Goal: Information Seeking & Learning: Learn about a topic

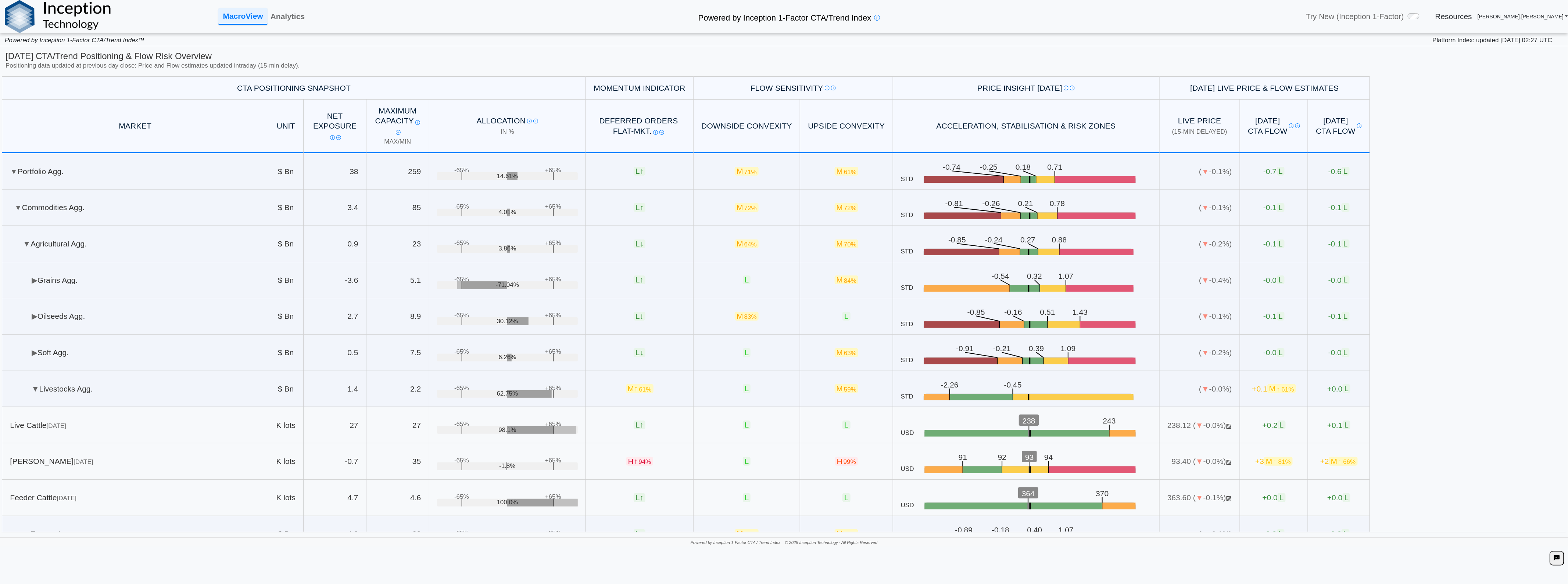
scroll to position [41, 0]
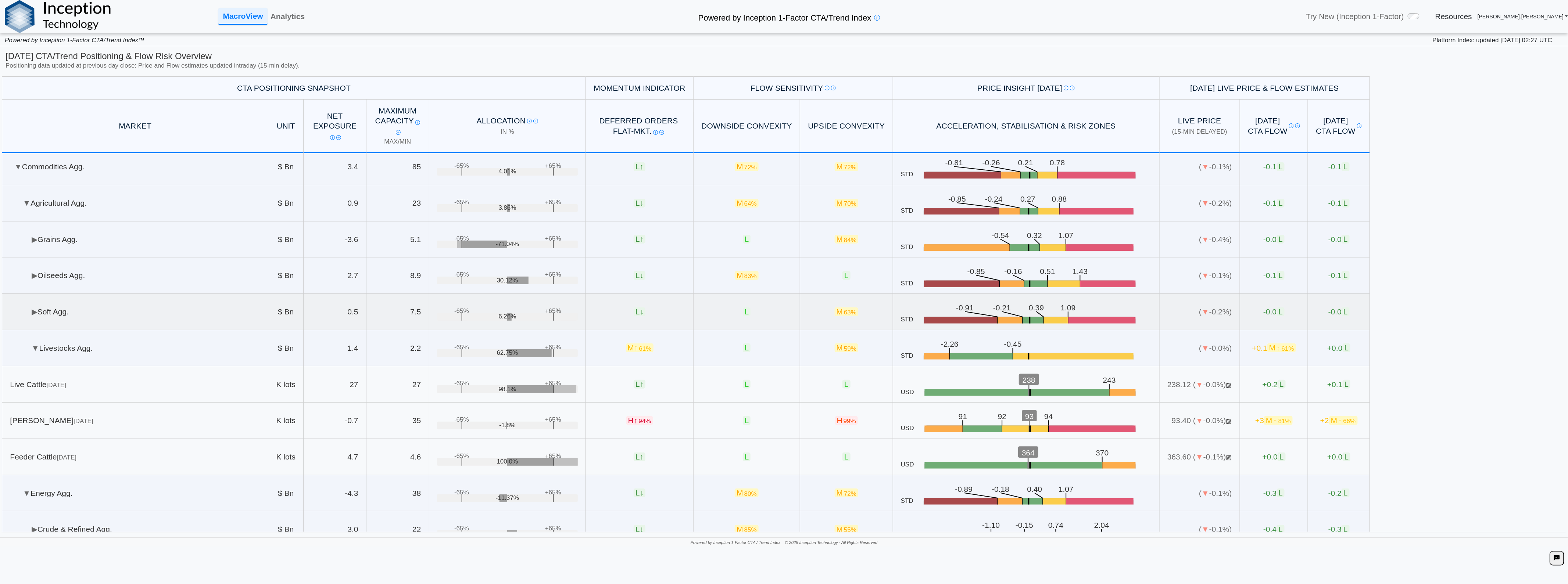
click at [156, 321] on td "▶ Soft Agg." at bounding box center [135, 312] width 266 height 37
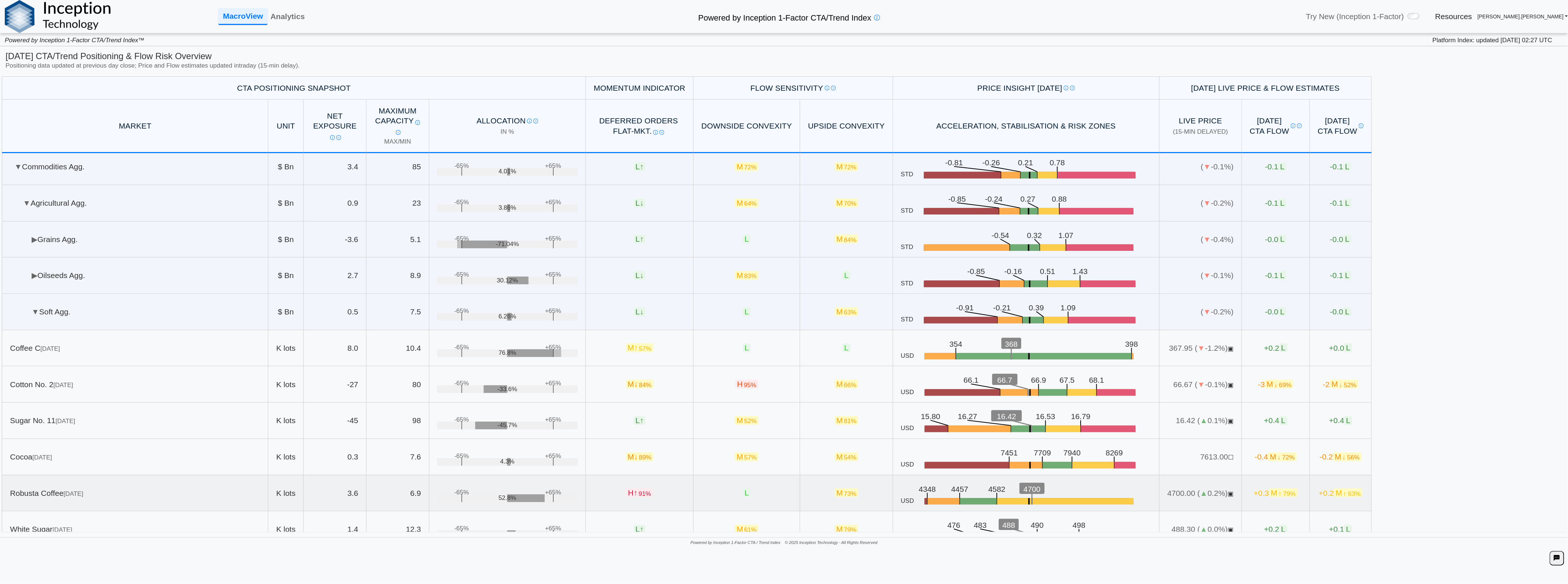
click at [1264, 501] on td "+0.3 M ↑ 79%" at bounding box center [1276, 493] width 68 height 37
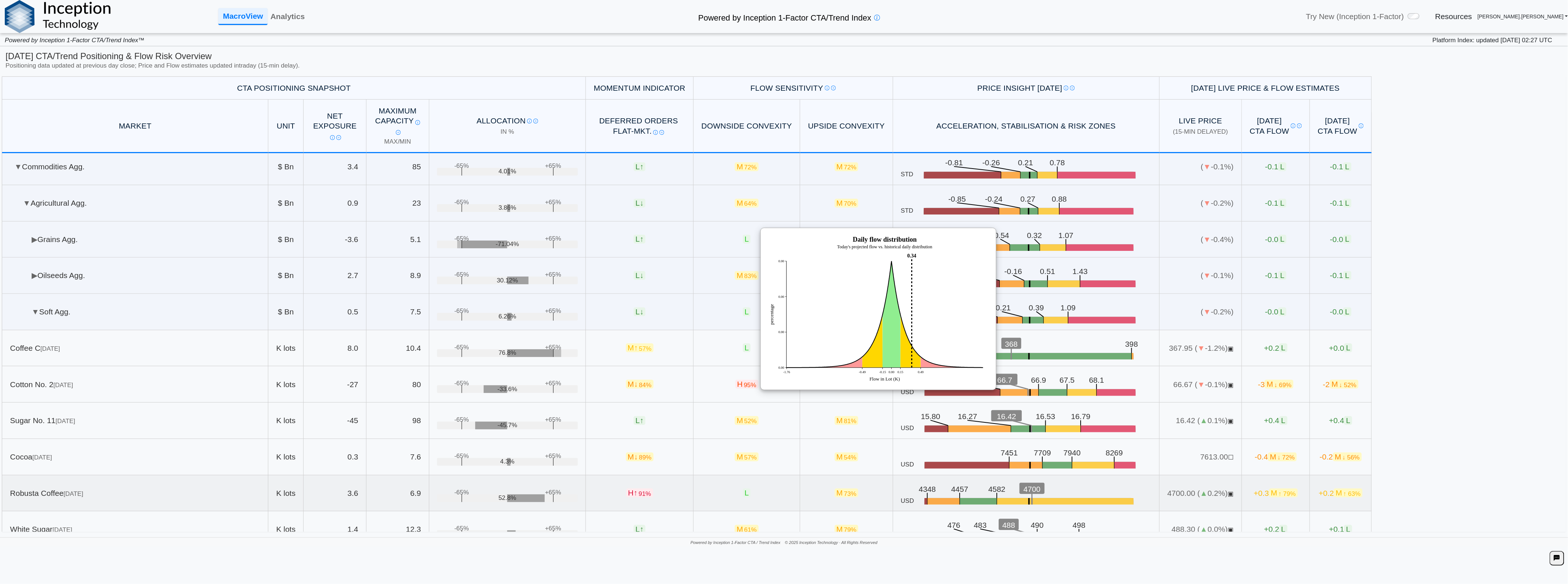
click at [1262, 500] on td "+0.3 M ↑ 79%" at bounding box center [1276, 493] width 68 height 37
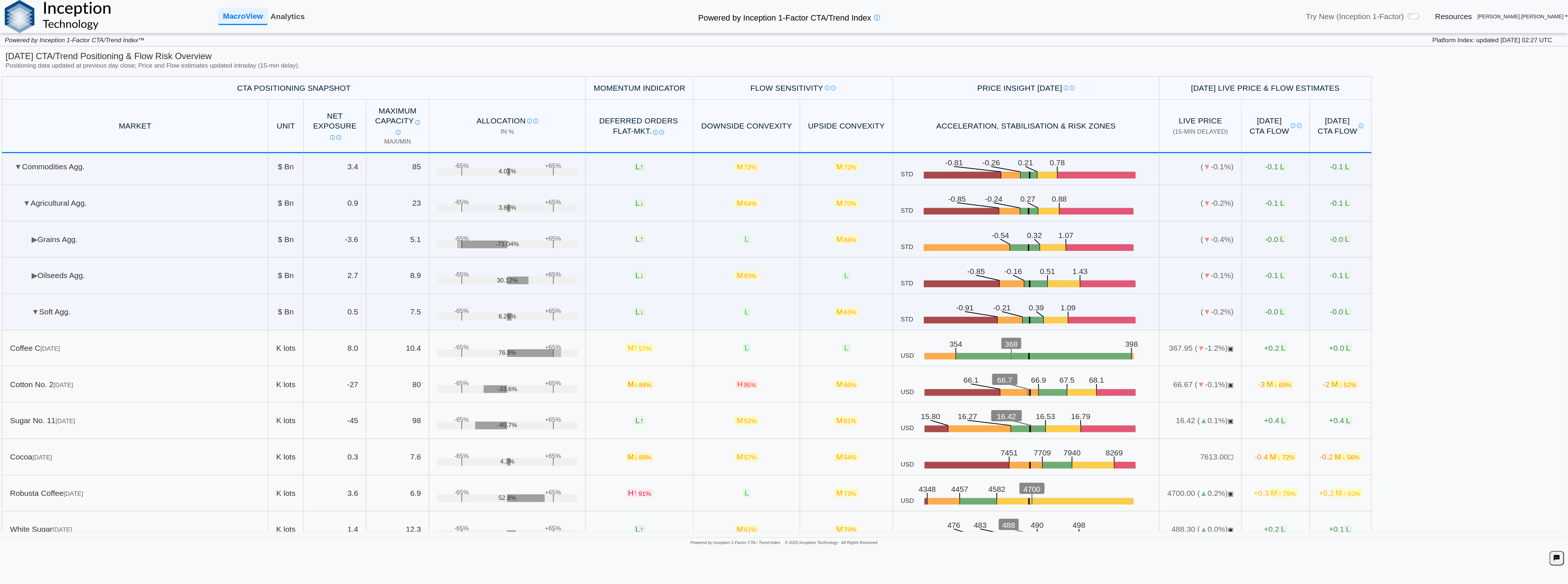
click at [288, 15] on link "Analytics" at bounding box center [288, 16] width 40 height 16
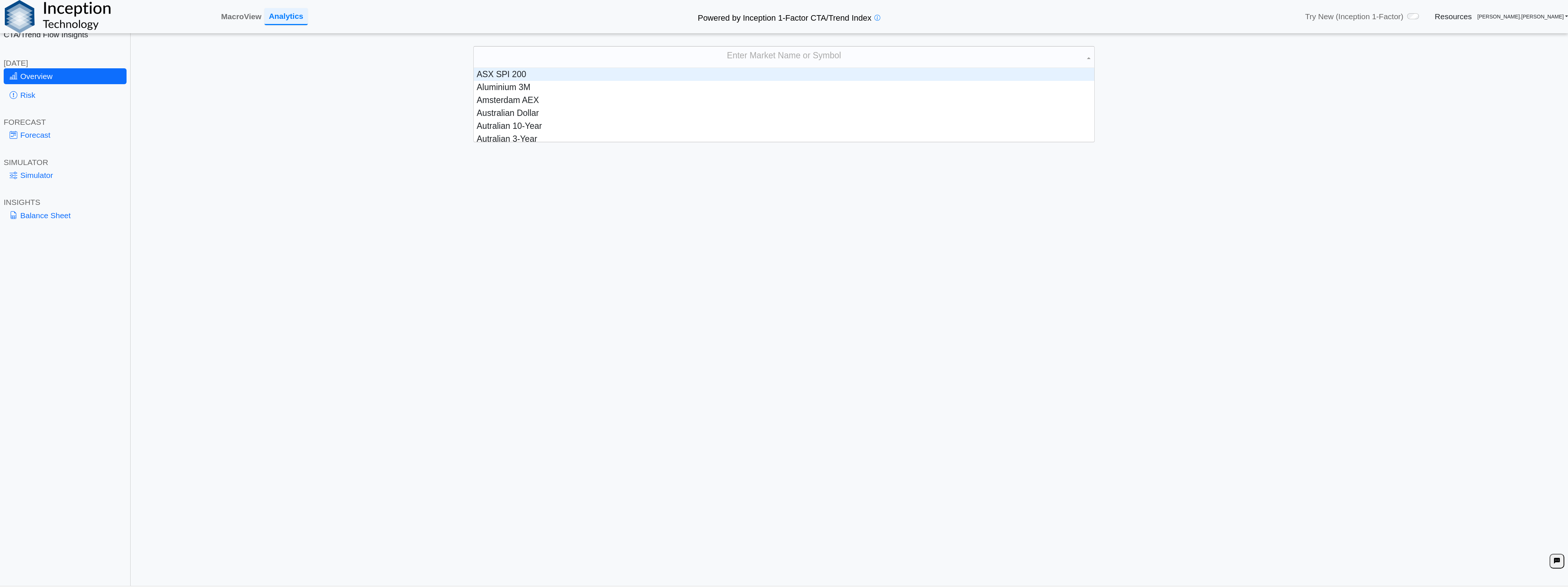
click at [786, 52] on div "Enter Market Name or Symbol" at bounding box center [784, 57] width 620 height 21
type input "*****"
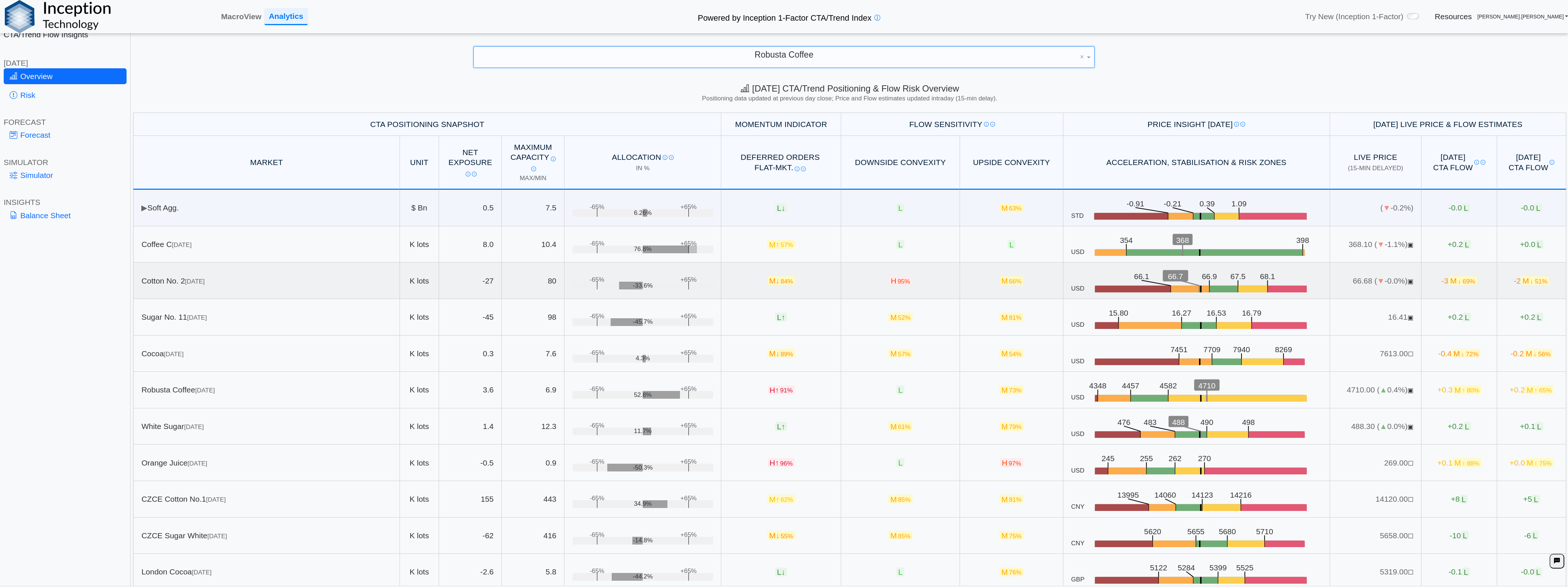
scroll to position [10, 0]
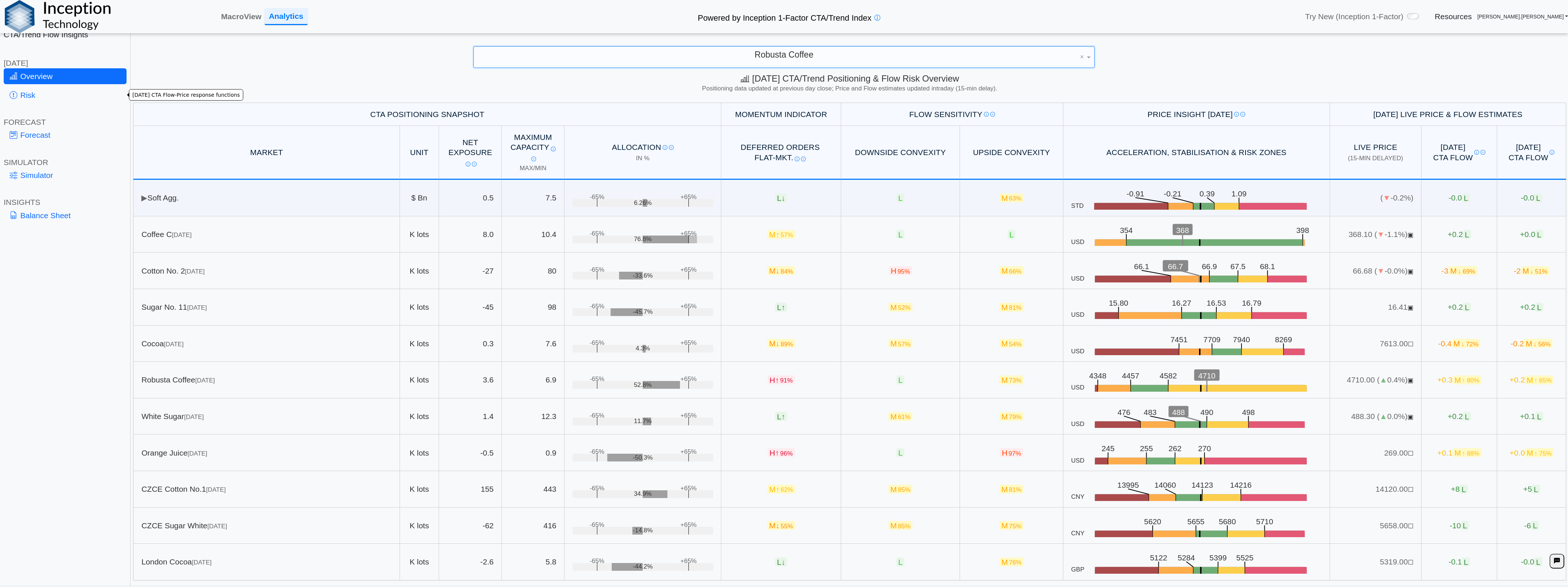
click at [75, 96] on link "Risk" at bounding box center [65, 95] width 123 height 16
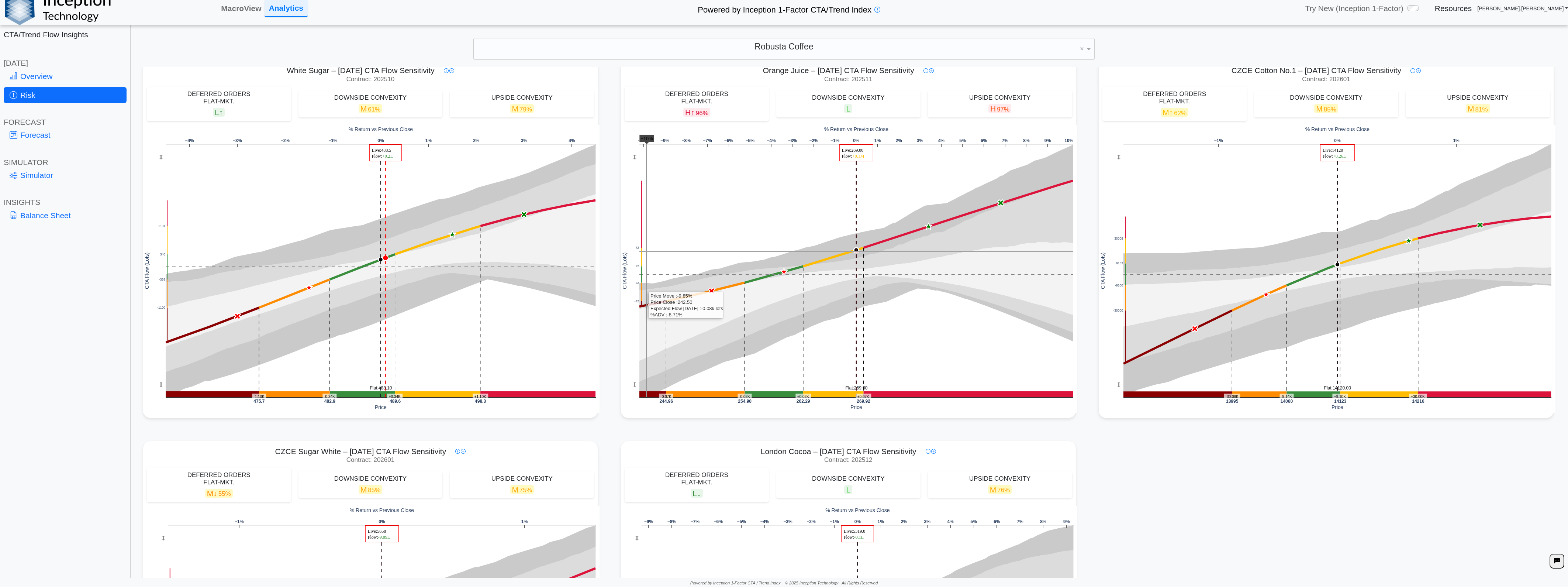
scroll to position [771, 0]
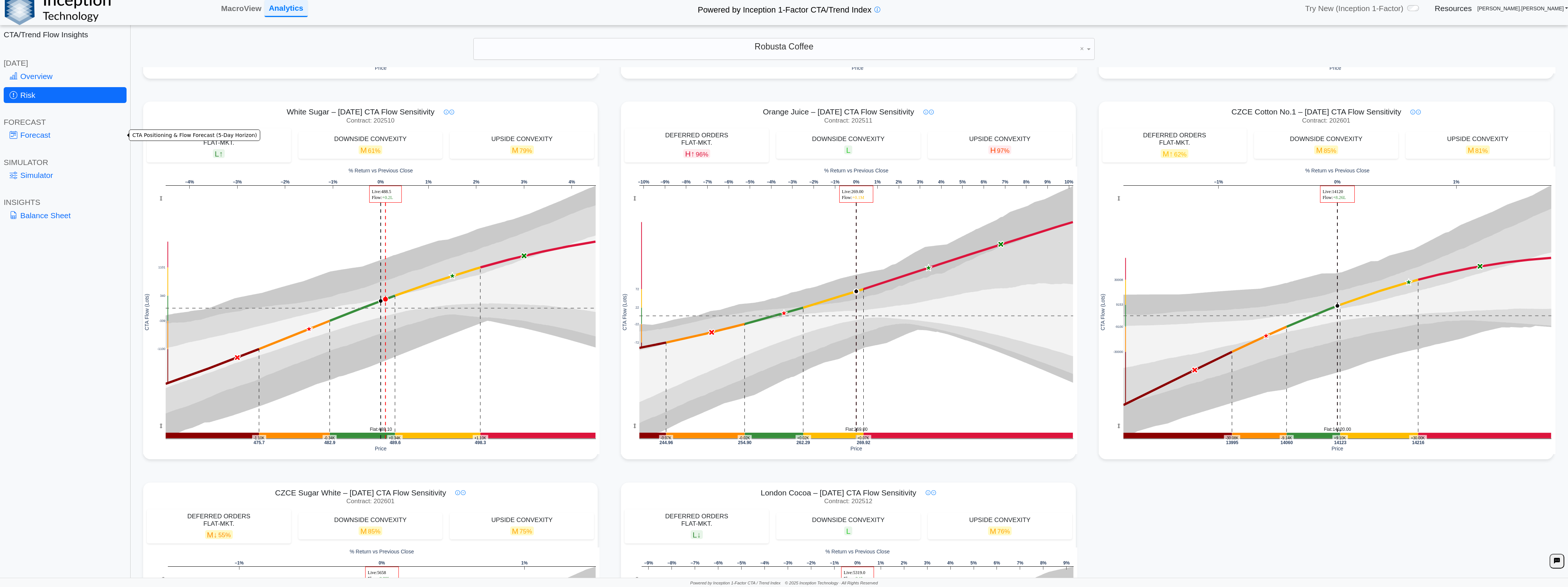
click at [45, 128] on link "Forecast" at bounding box center [65, 134] width 123 height 16
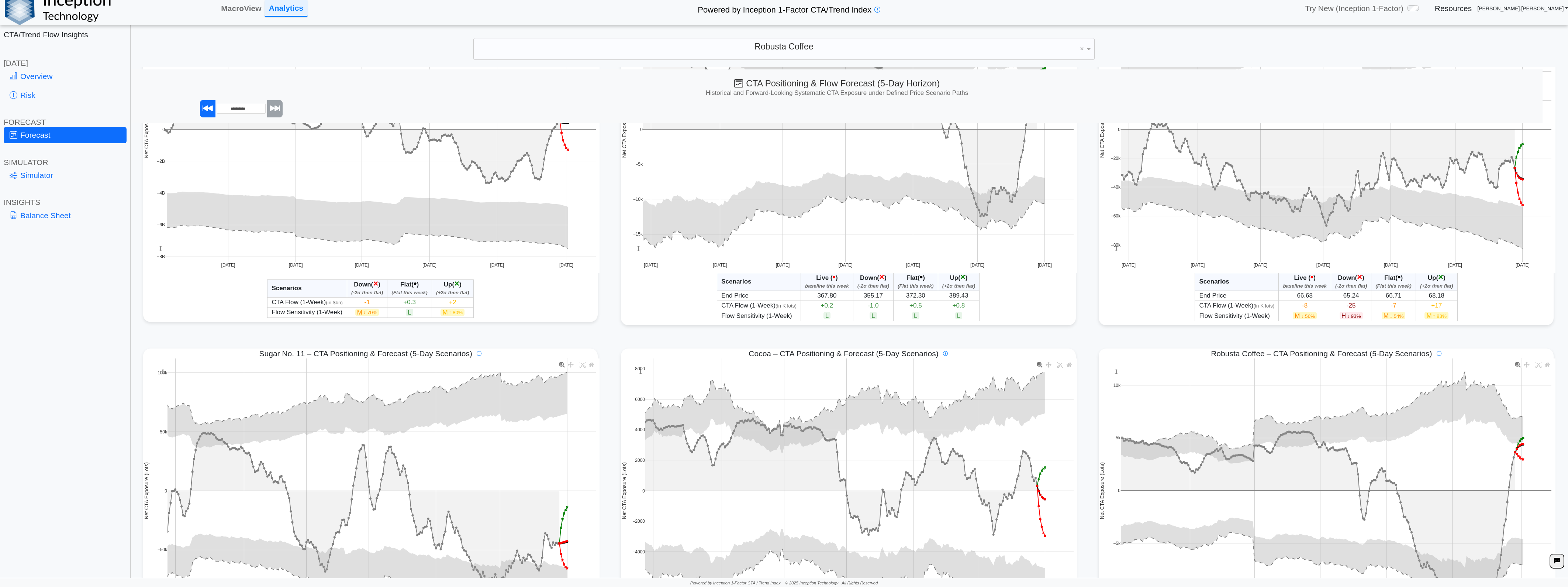
scroll to position [246, 0]
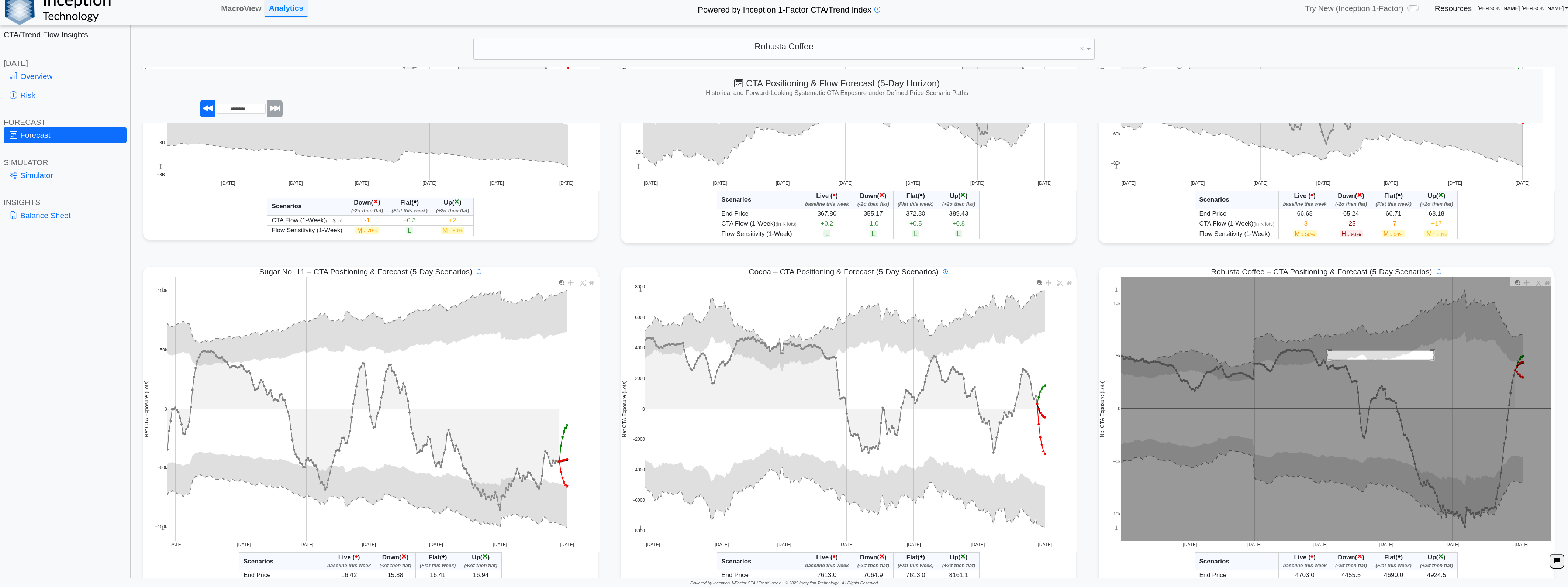
drag, startPoint x: 1322, startPoint y: 360, endPoint x: 1428, endPoint y: 351, distance: 106.4
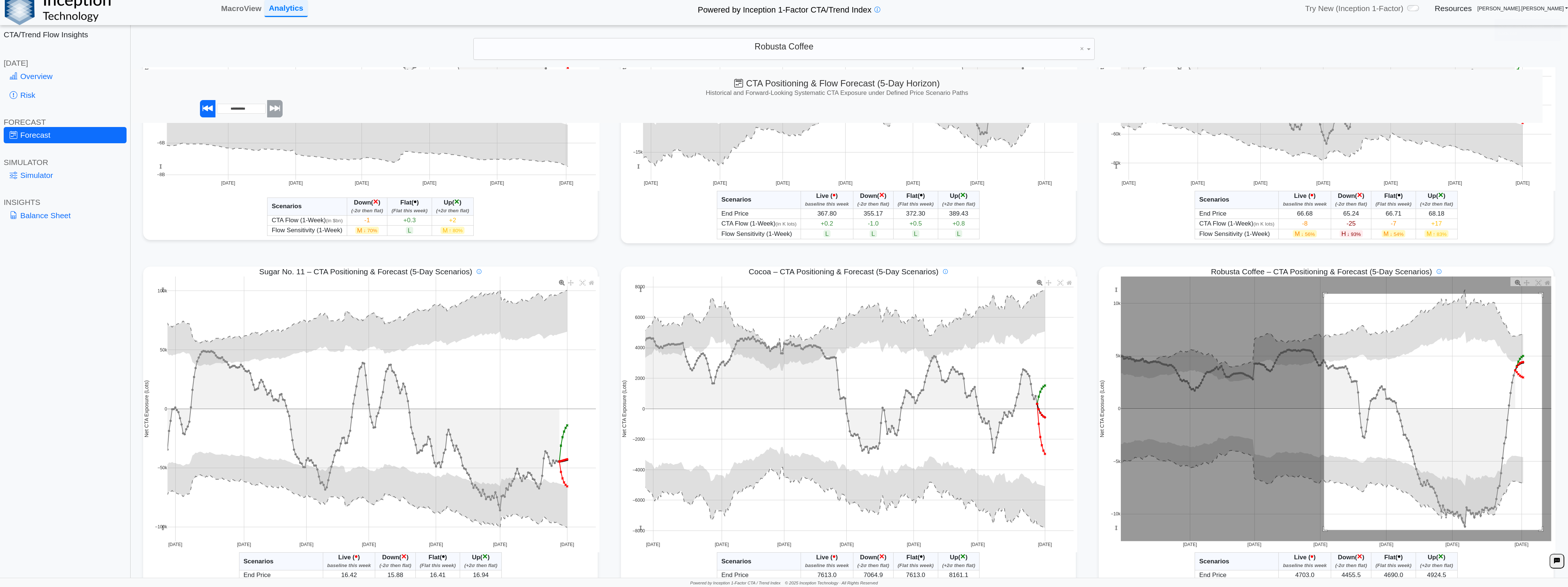
drag, startPoint x: 1318, startPoint y: 294, endPoint x: 1536, endPoint y: 531, distance: 322.0
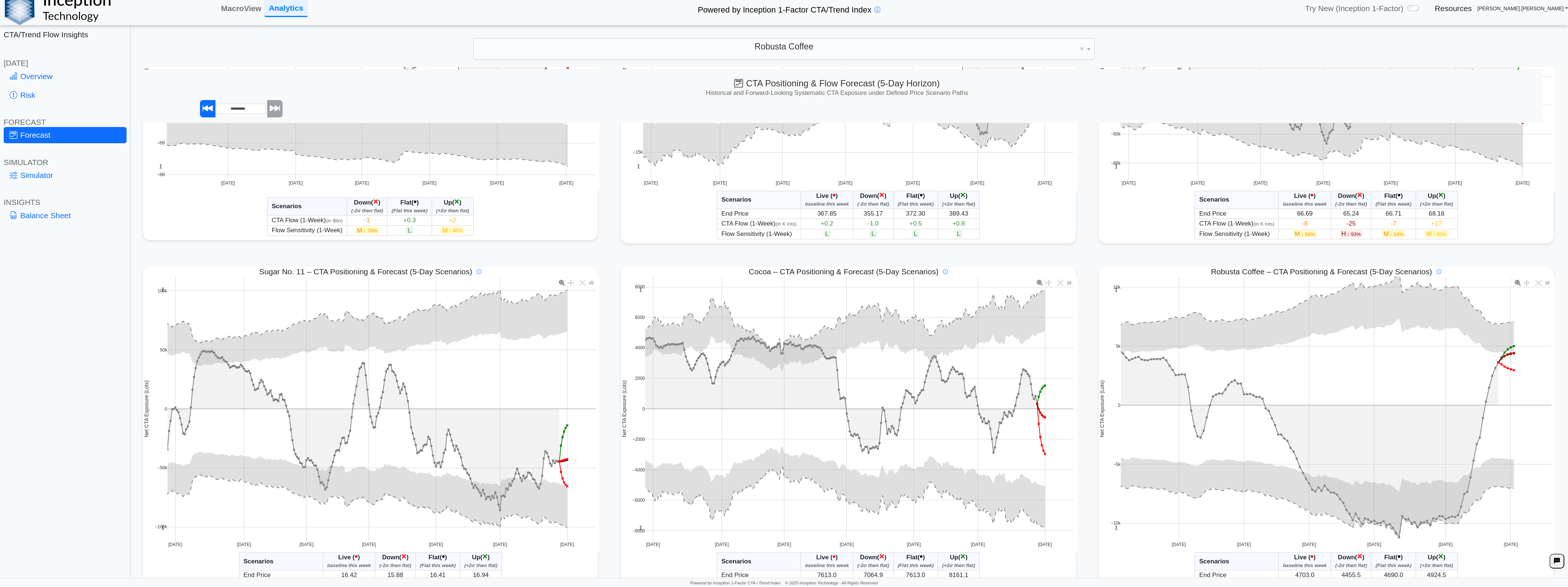
scroll to position [41, 0]
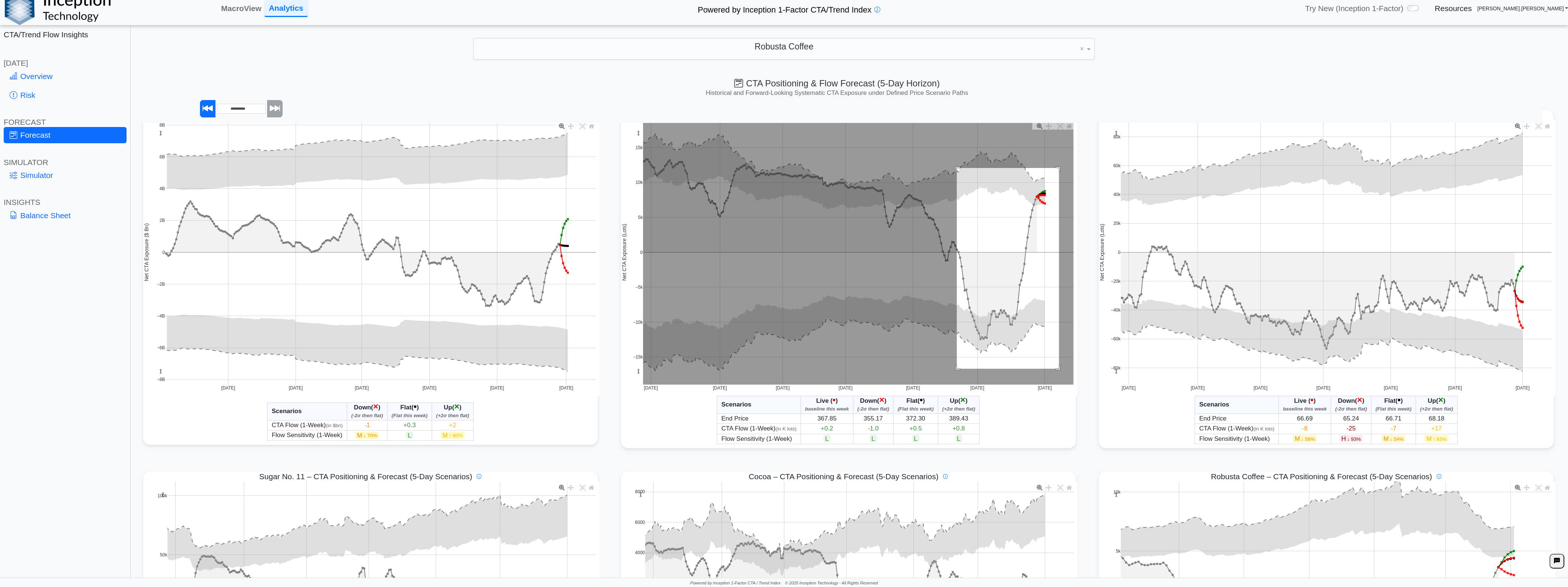
drag, startPoint x: 953, startPoint y: 168, endPoint x: 1055, endPoint y: 373, distance: 229.0
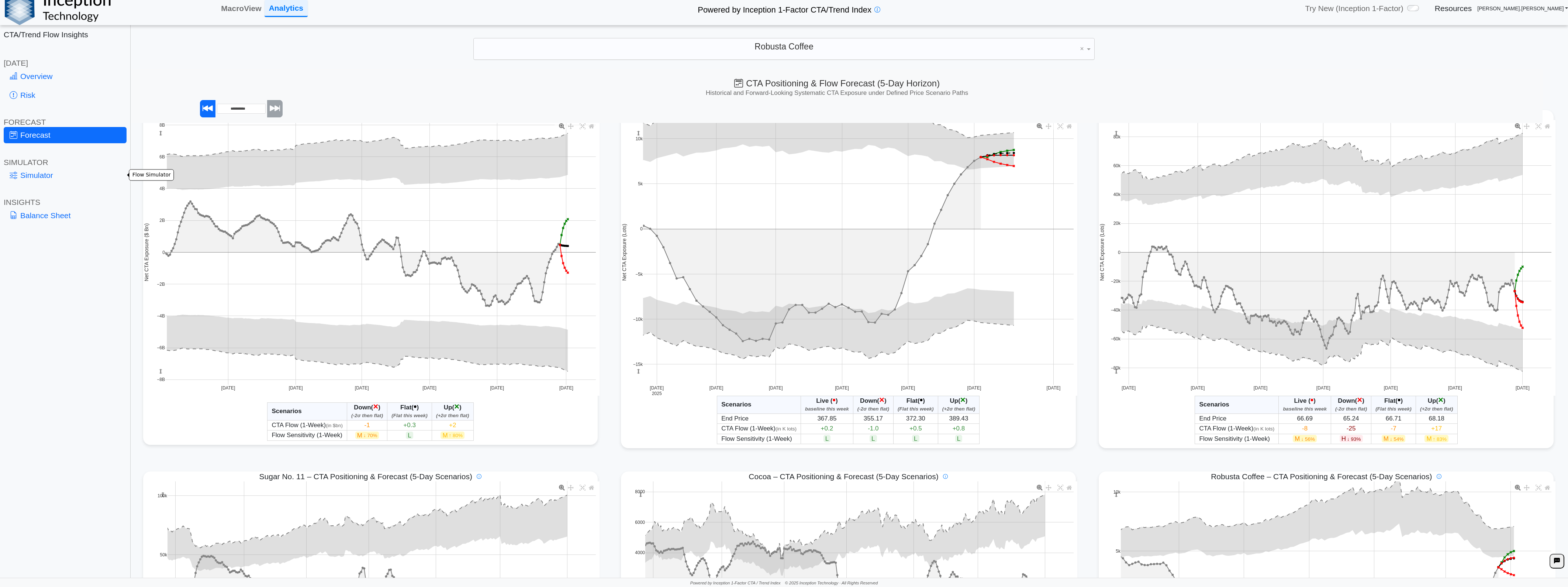
click at [16, 173] on icon at bounding box center [14, 175] width 8 height 8
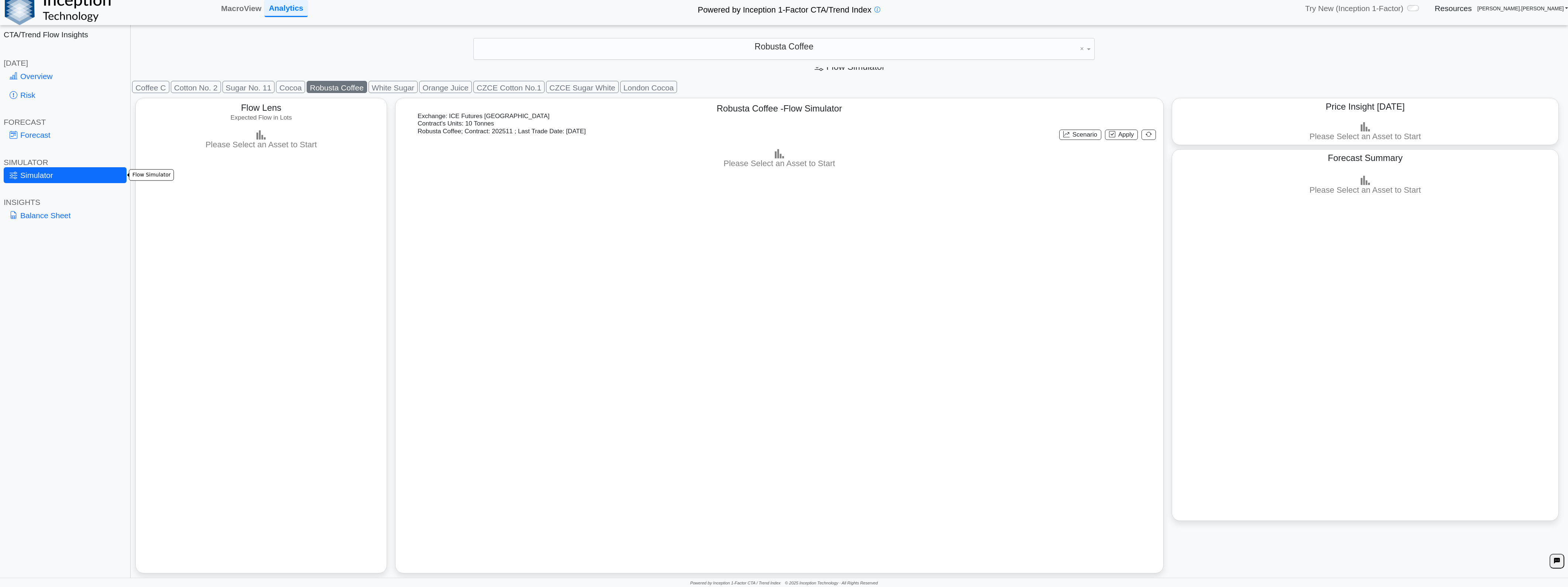
scroll to position [13, 0]
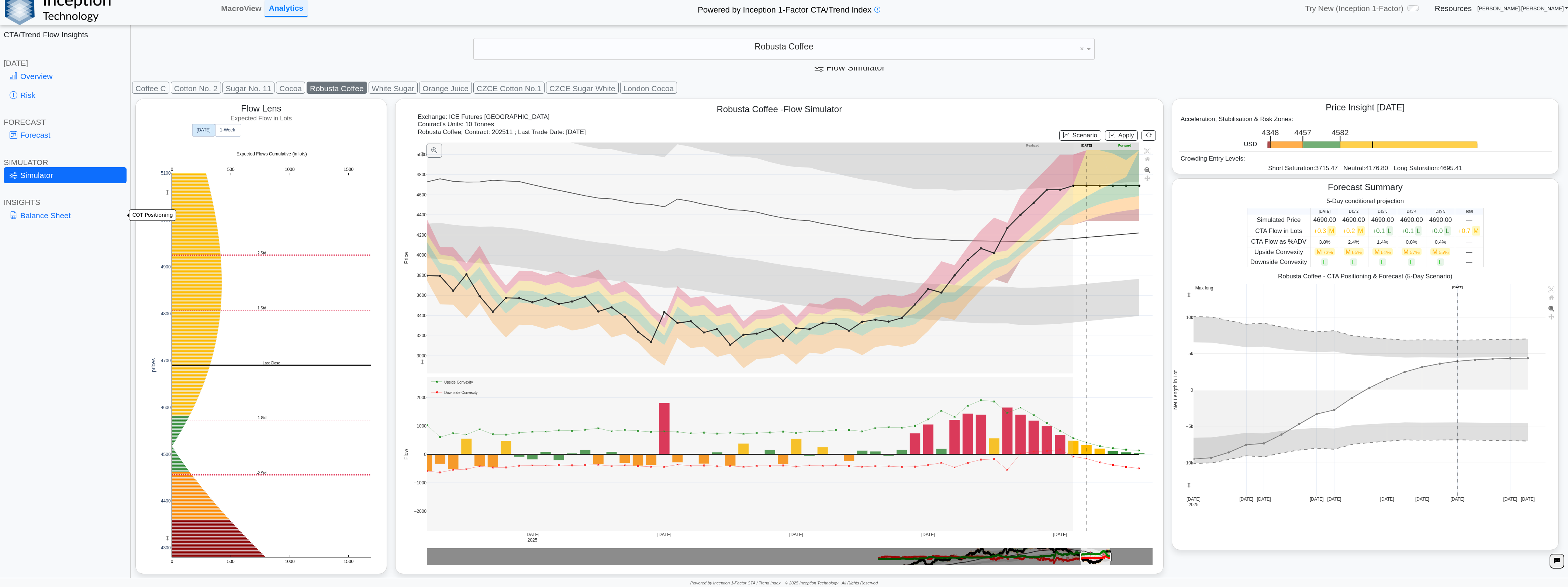
click at [54, 218] on link "Balance Sheet" at bounding box center [65, 215] width 123 height 16
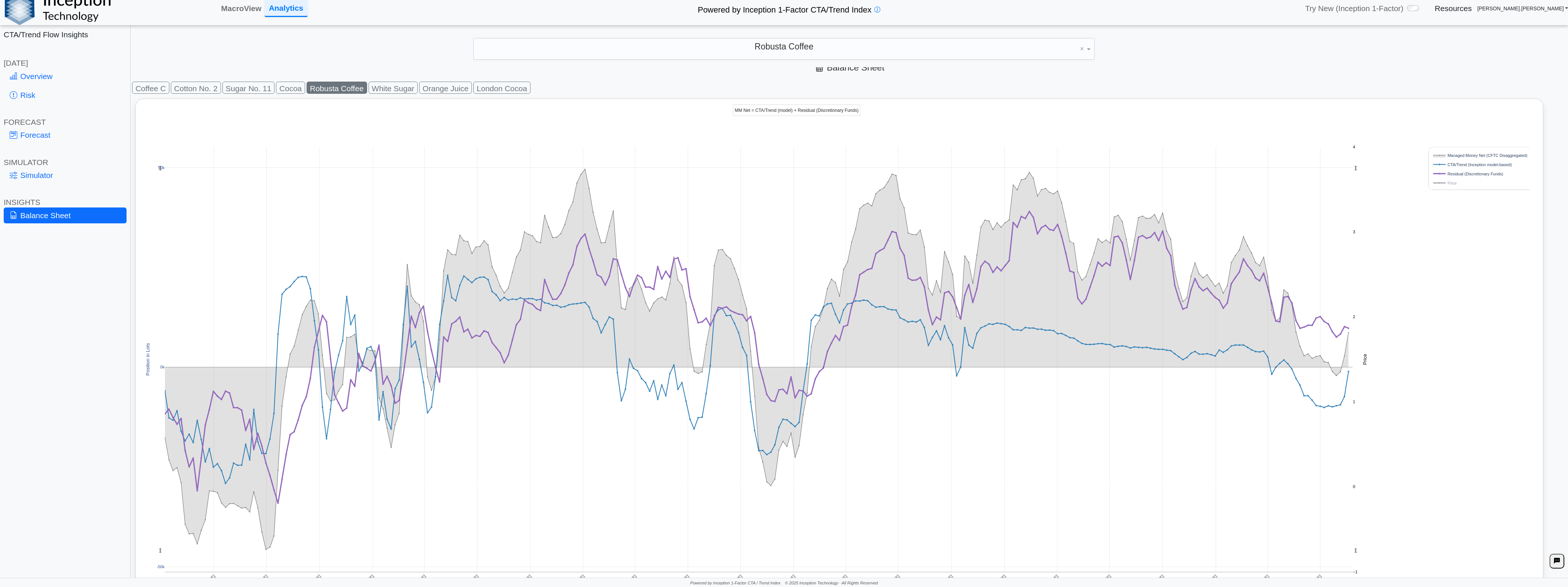
click at [1448, 185] on rect at bounding box center [1479, 183] width 94 height 7
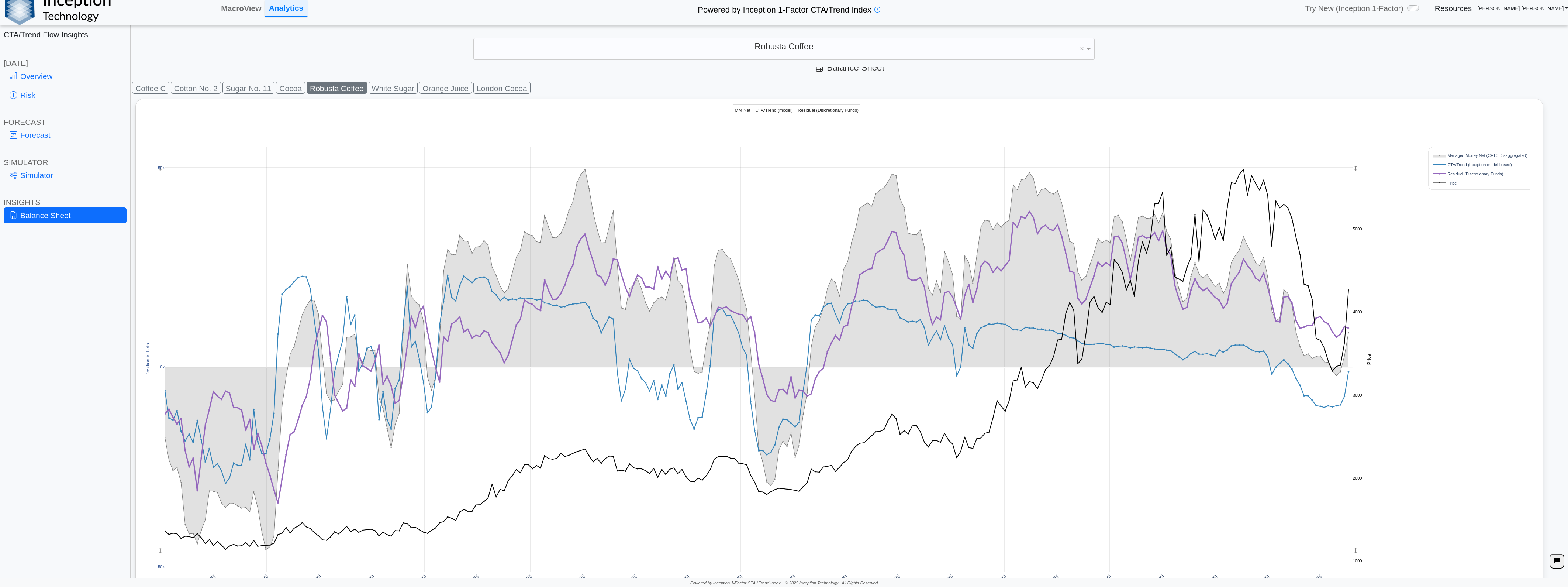
click at [1467, 165] on rect at bounding box center [1479, 164] width 94 height 7
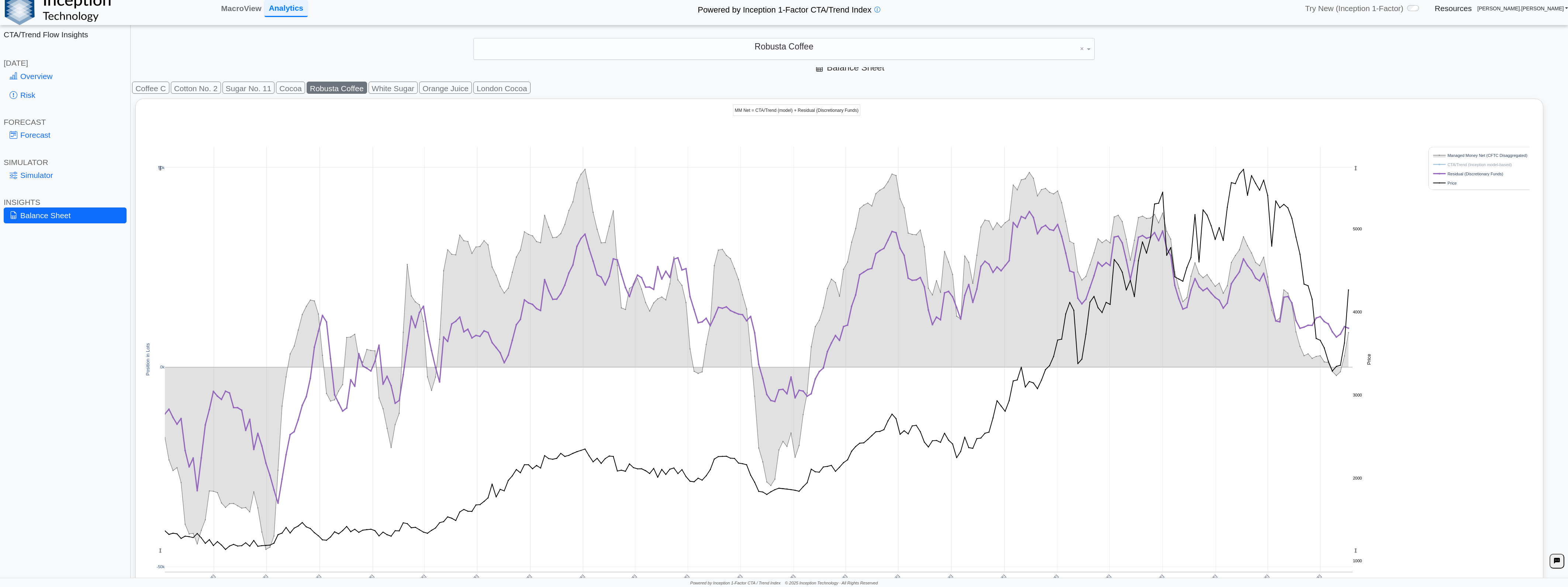
click at [1467, 164] on rect at bounding box center [1479, 164] width 94 height 7
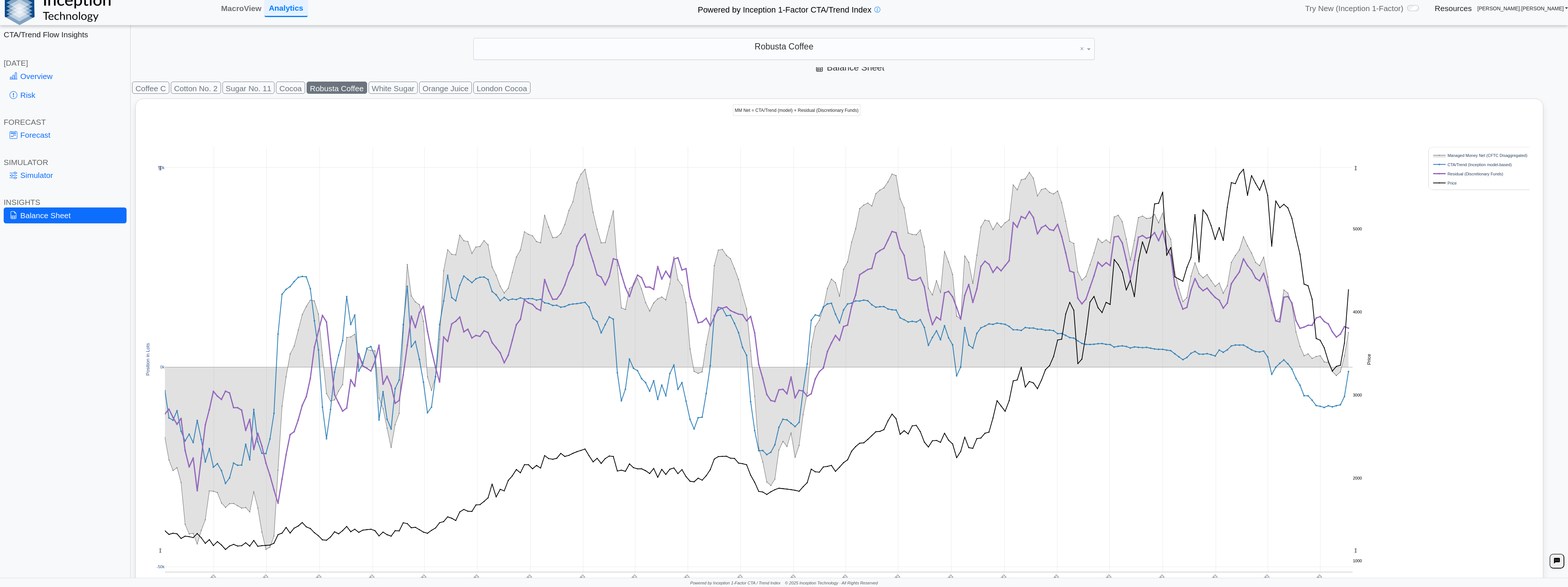
click at [1467, 164] on rect at bounding box center [1479, 164] width 94 height 7
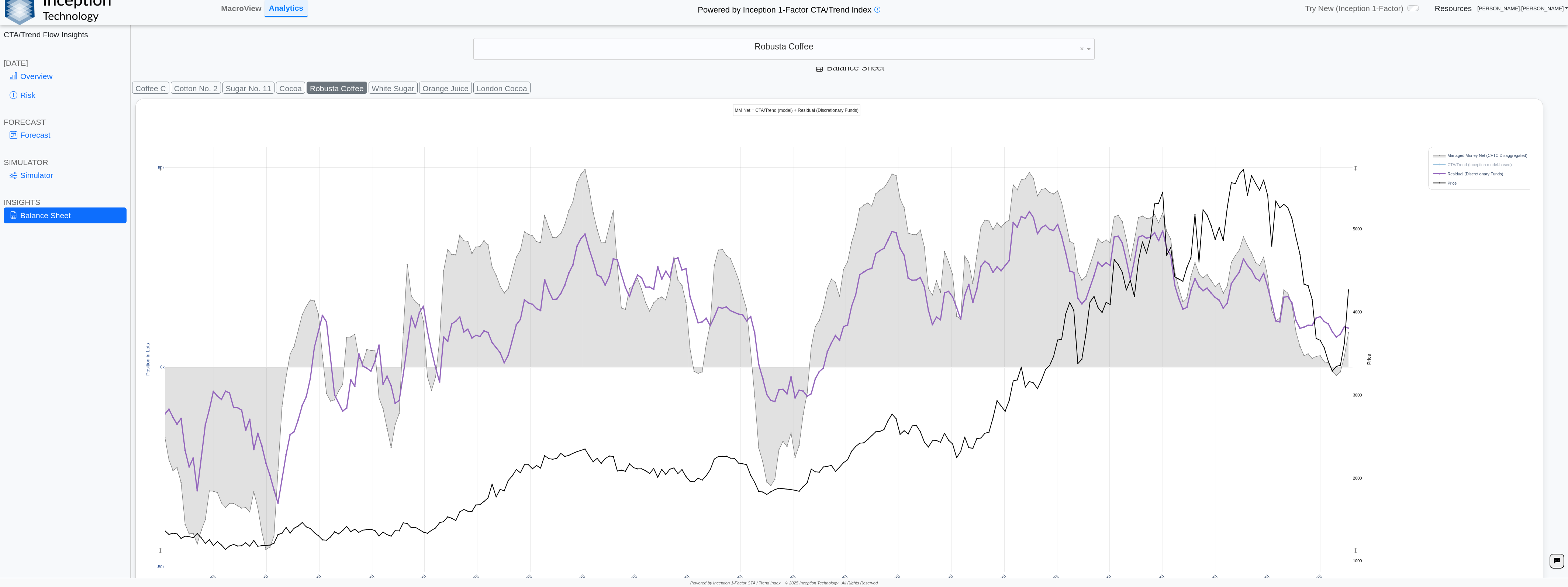
click at [1470, 160] on rect at bounding box center [1486, 169] width 116 height 43
click at [1470, 163] on rect at bounding box center [1479, 164] width 94 height 7
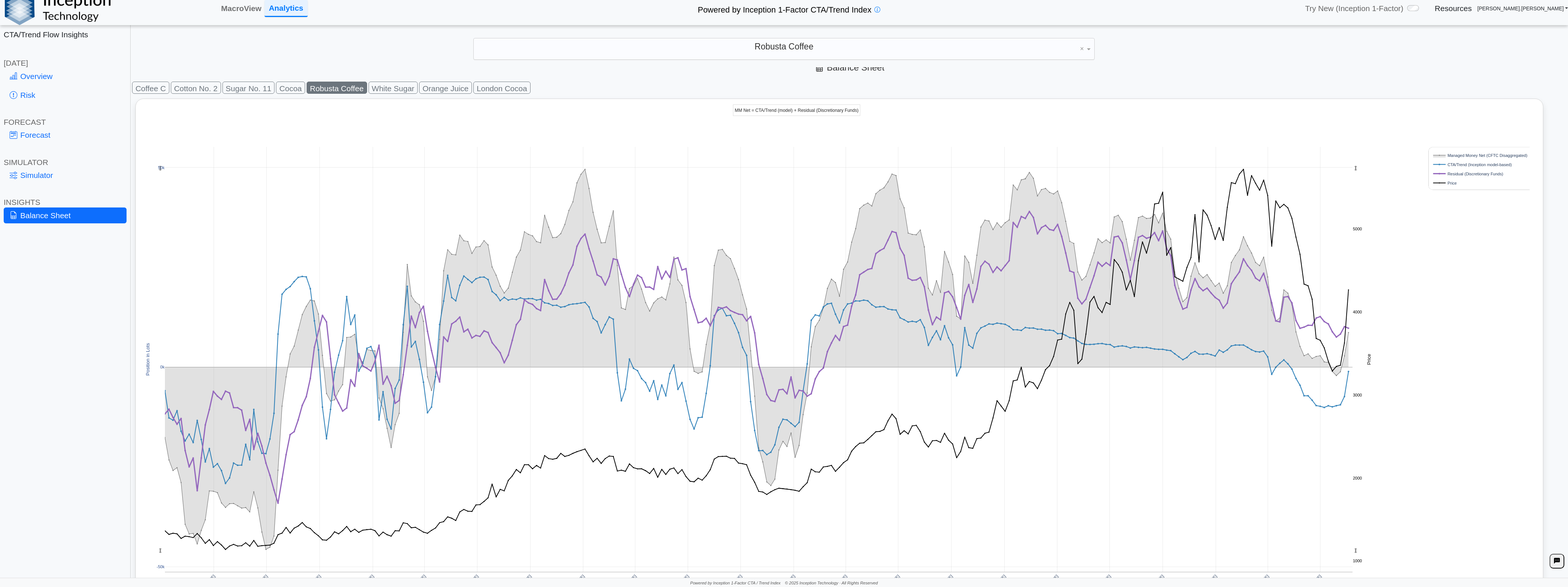
click at [1467, 154] on rect at bounding box center [1479, 155] width 94 height 7
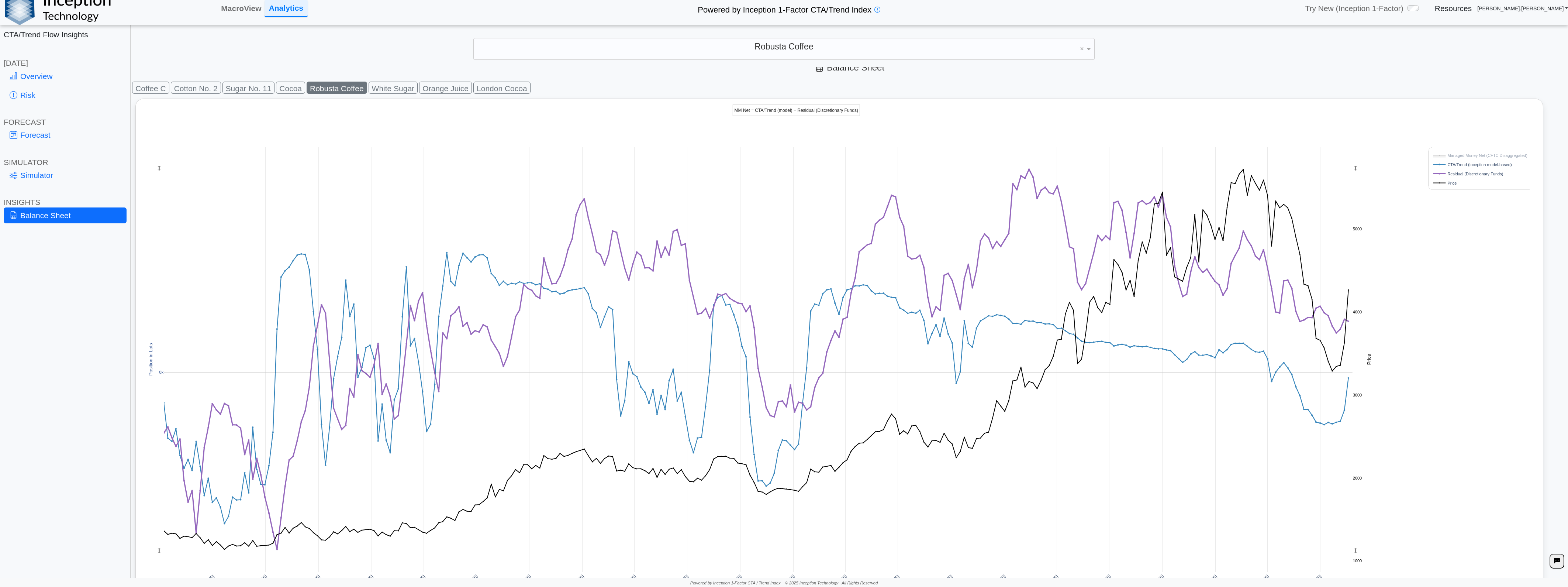
click at [48, 16] on img at bounding box center [57, 8] width 106 height 33
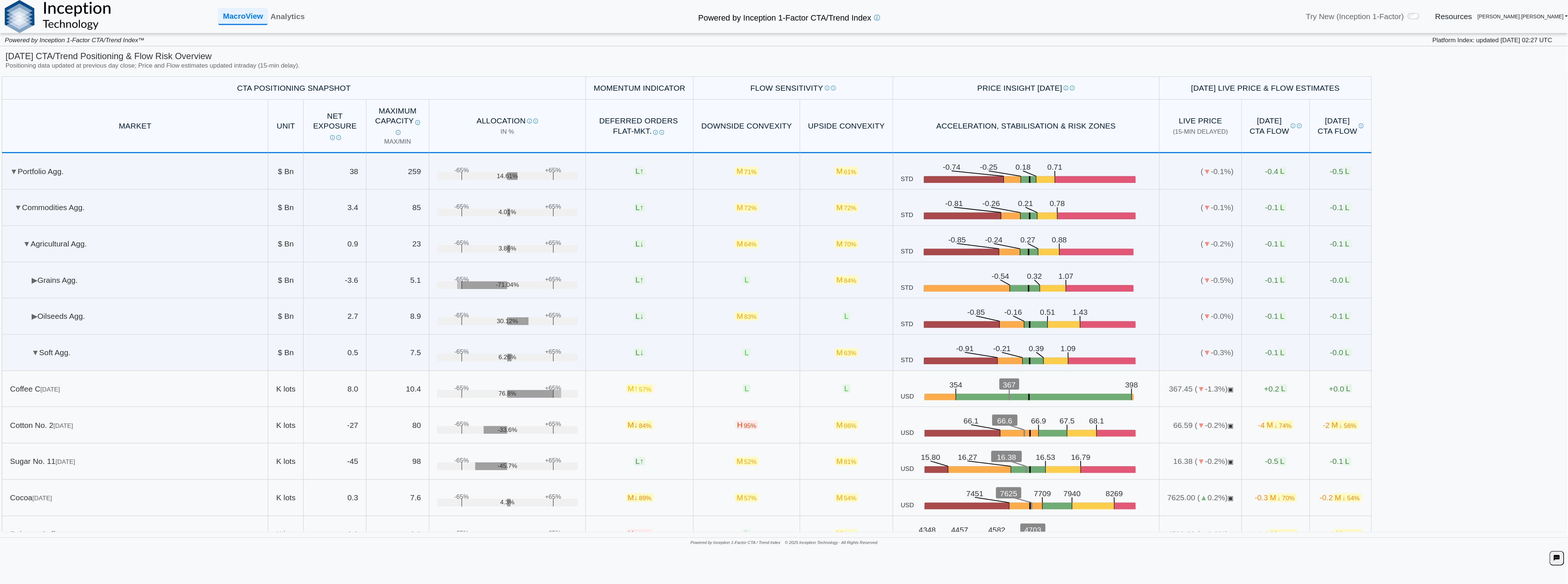
scroll to position [41, 0]
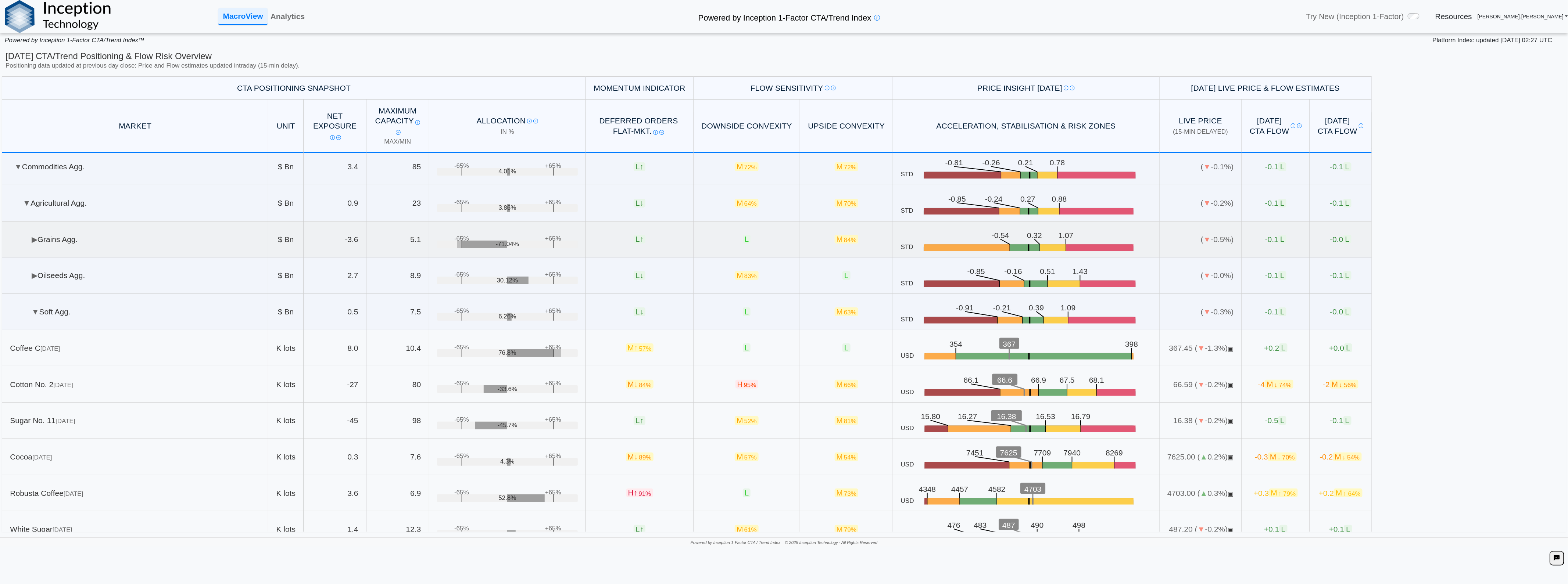
click at [109, 236] on td "▶ Grains Agg." at bounding box center [135, 239] width 266 height 37
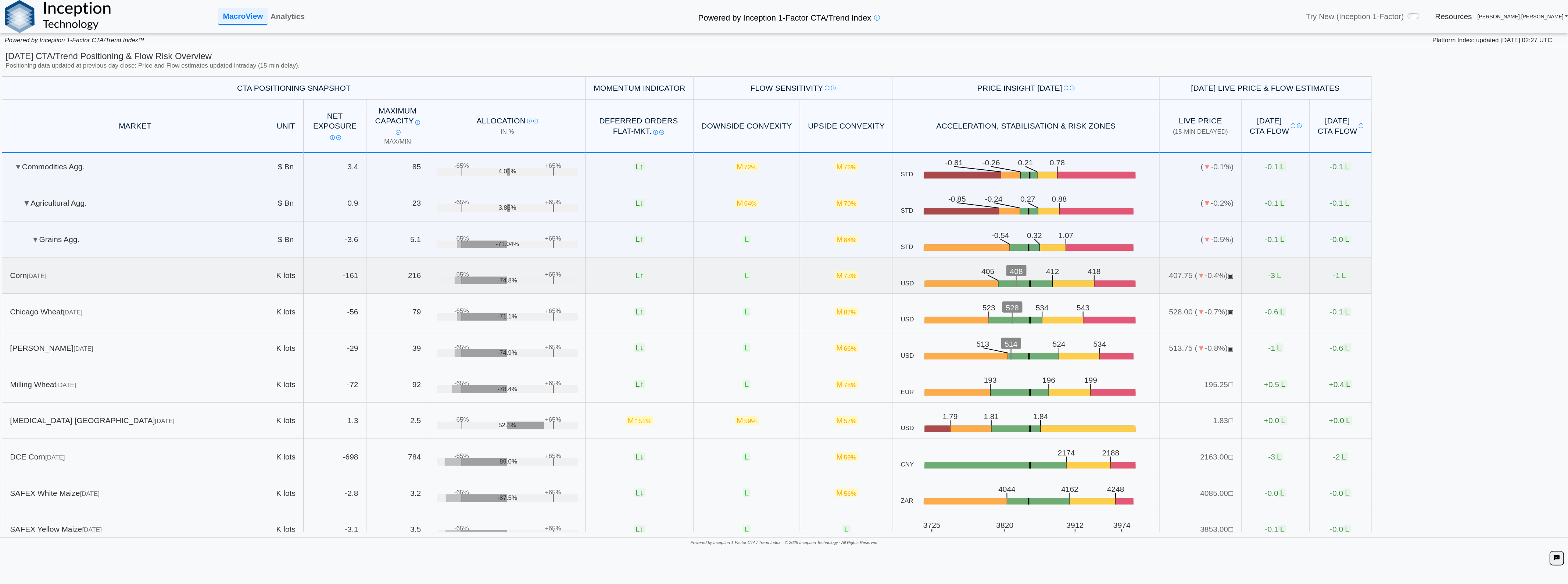
scroll to position [0, 0]
